Goal: Task Accomplishment & Management: Manage account settings

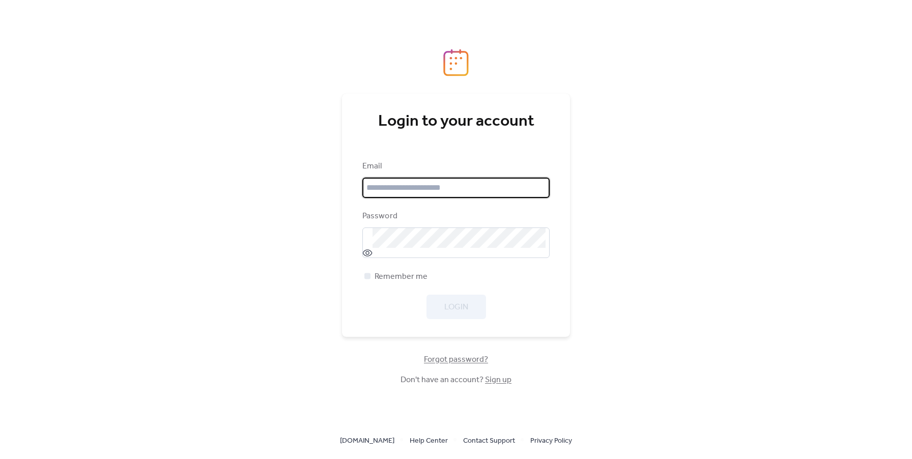
type input "**********"
click at [220, 127] on div "**********" at bounding box center [456, 229] width 912 height 459
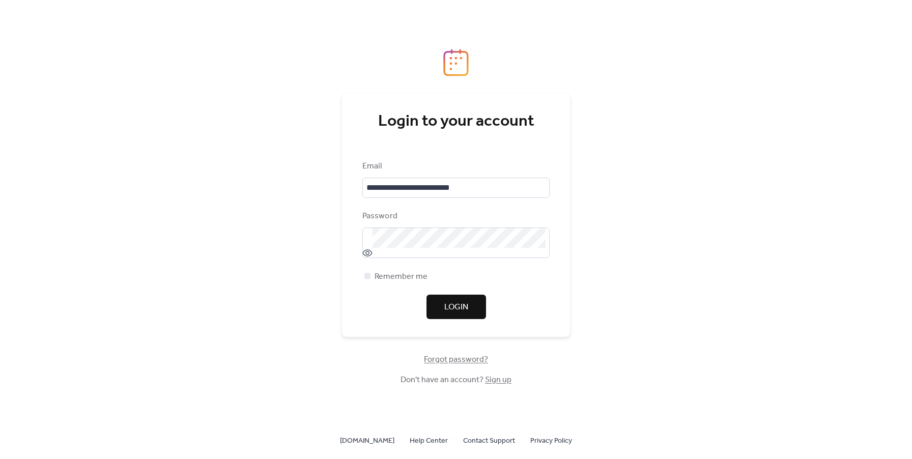
click at [467, 309] on span "Login" at bounding box center [456, 307] width 24 height 12
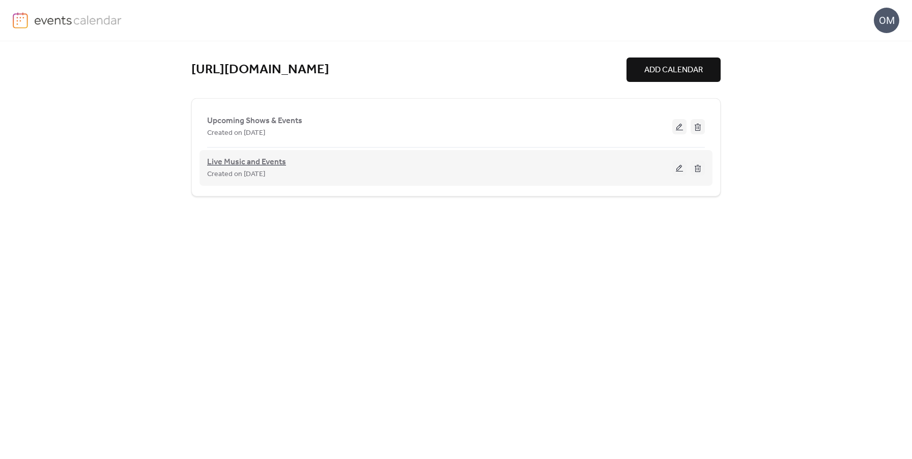
click at [268, 161] on span "Live Music and Events" at bounding box center [246, 162] width 79 height 12
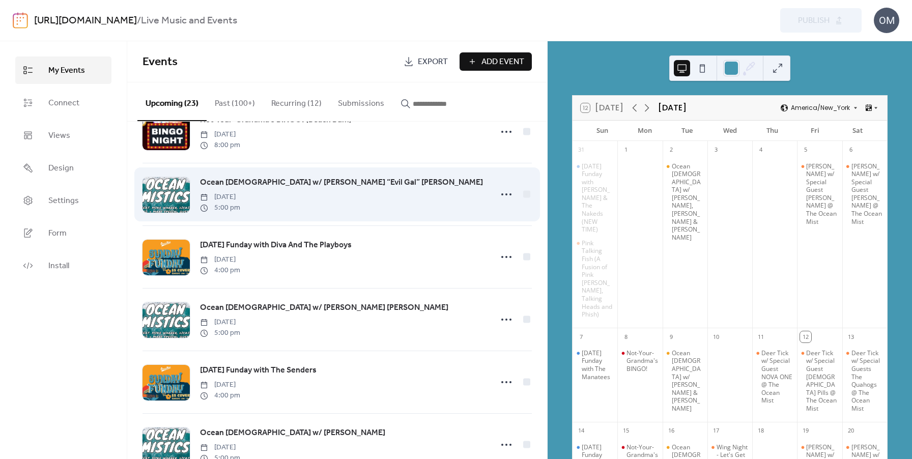
scroll to position [99, 0]
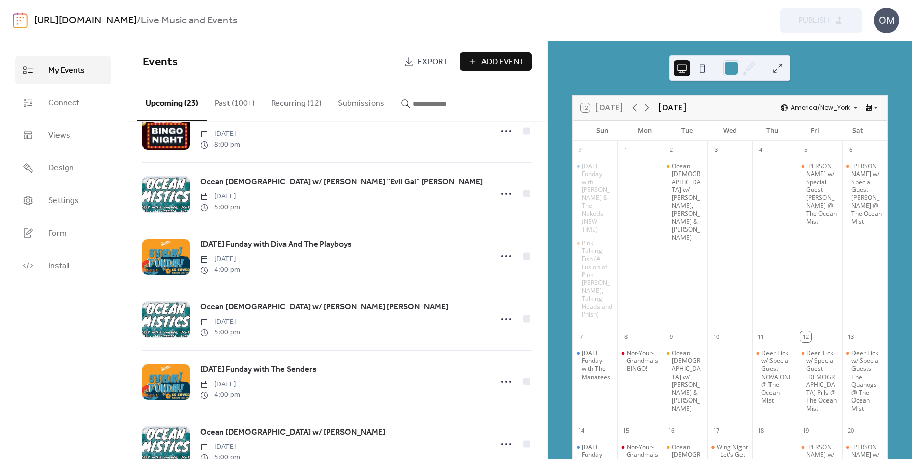
click at [296, 104] on button "Recurring (12)" at bounding box center [296, 101] width 67 height 38
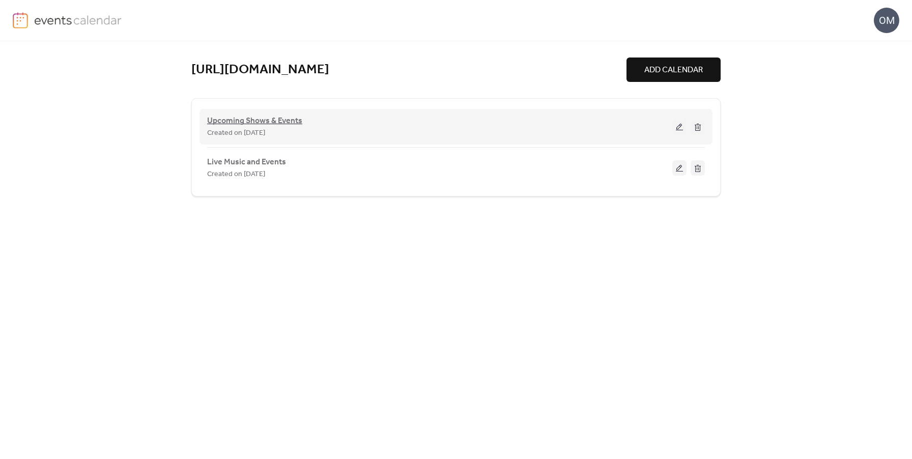
click at [273, 123] on span "Upcoming Shows & Events" at bounding box center [254, 121] width 95 height 12
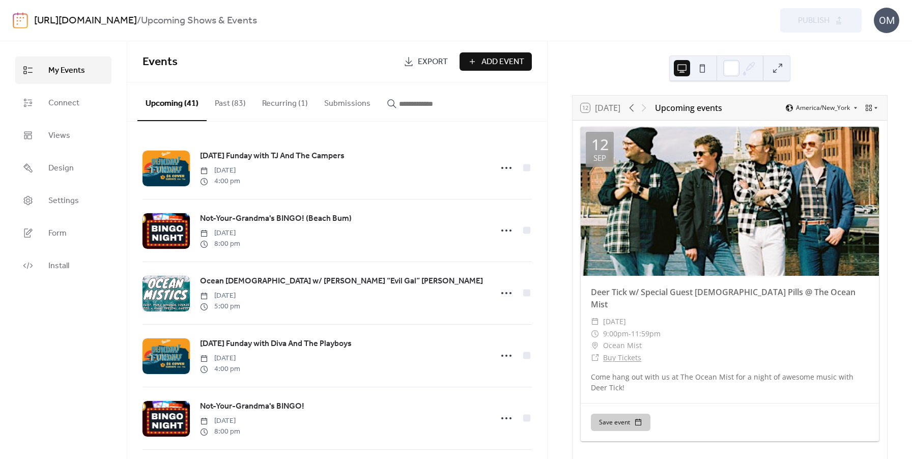
click at [82, 19] on link "[URL][DOMAIN_NAME]" at bounding box center [85, 20] width 103 height 19
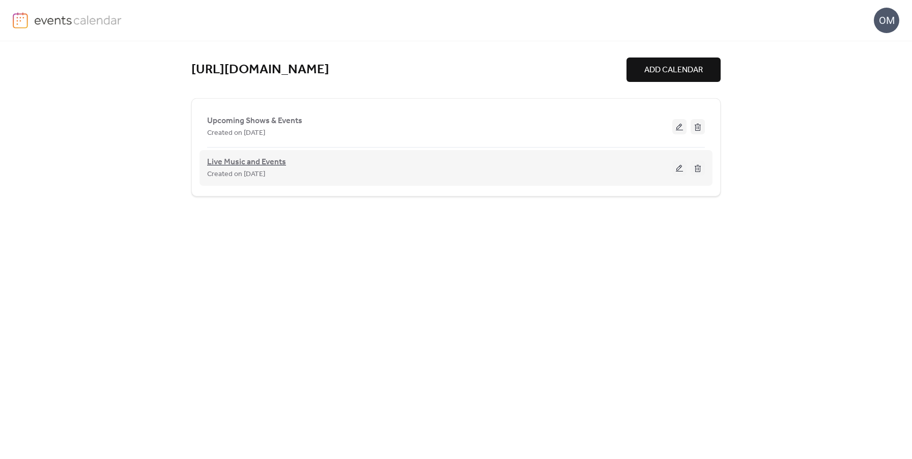
click at [235, 161] on span "Live Music and Events" at bounding box center [246, 162] width 79 height 12
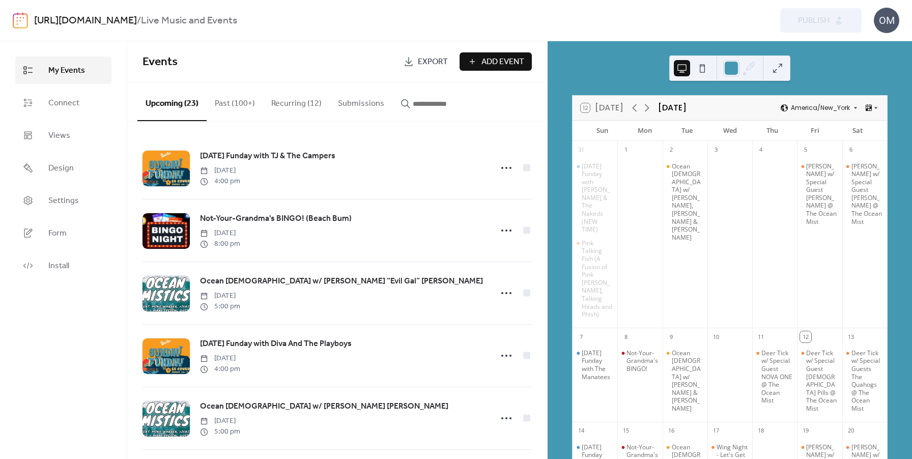
click at [300, 101] on button "Recurring (12)" at bounding box center [296, 101] width 67 height 38
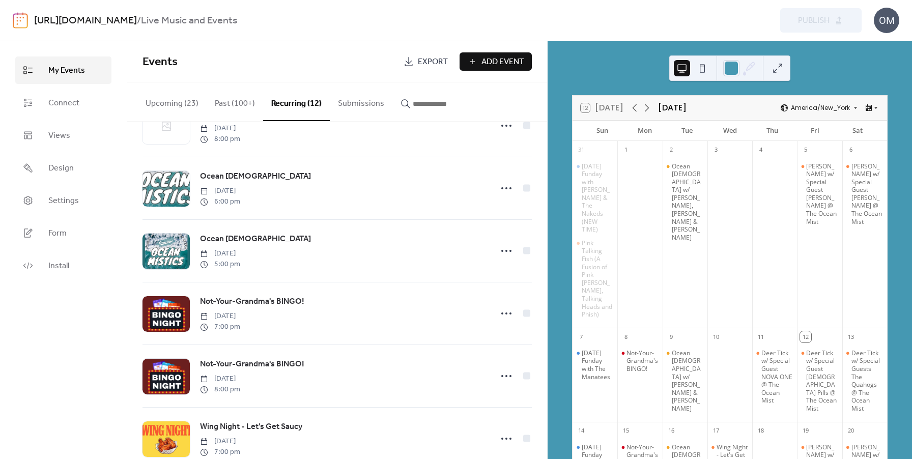
scroll to position [356, 0]
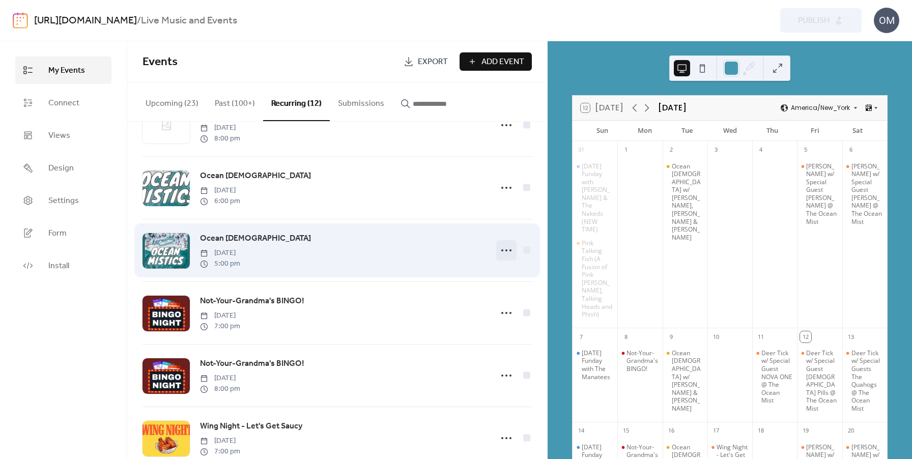
click at [499, 255] on icon at bounding box center [506, 250] width 16 height 16
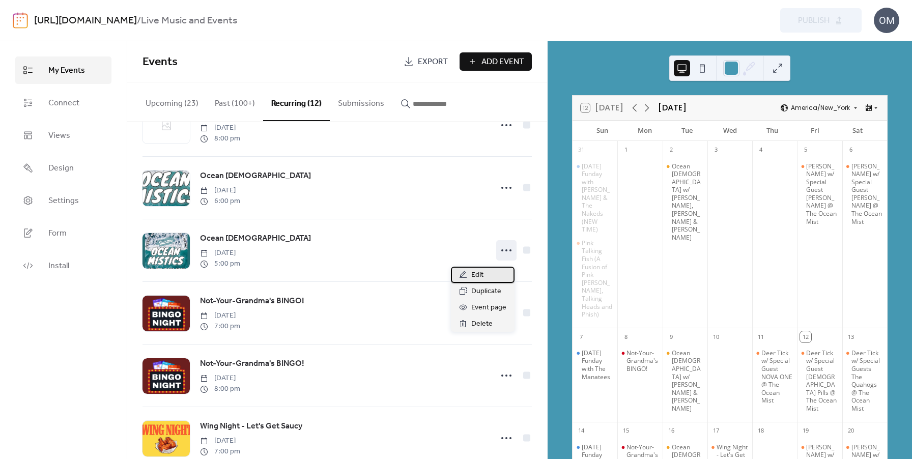
click at [488, 274] on div "Edit" at bounding box center [483, 275] width 64 height 16
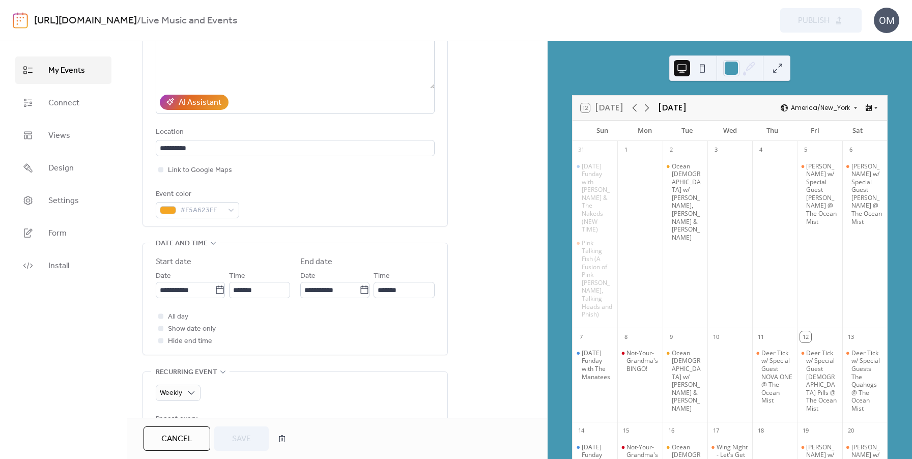
scroll to position [152, 0]
click at [191, 443] on span "Cancel" at bounding box center [176, 439] width 31 height 12
